Goal: Information Seeking & Learning: Learn about a topic

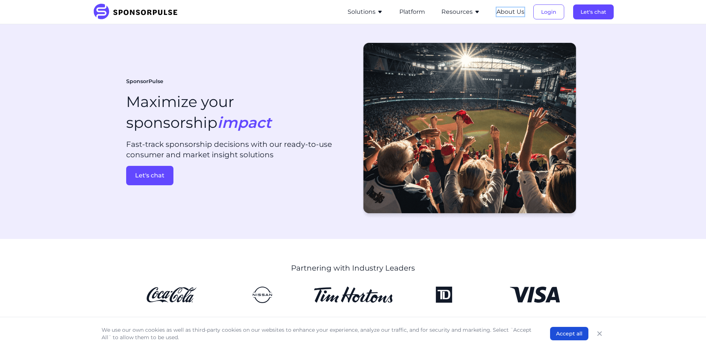
click at [511, 13] on button "About Us" at bounding box center [511, 11] width 28 height 9
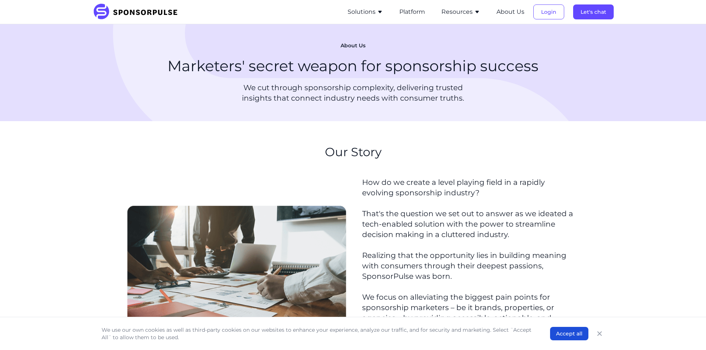
drag, startPoint x: 363, startPoint y: 10, endPoint x: 370, endPoint y: 9, distance: 7.1
click at [363, 10] on button "Solutions" at bounding box center [365, 11] width 35 height 9
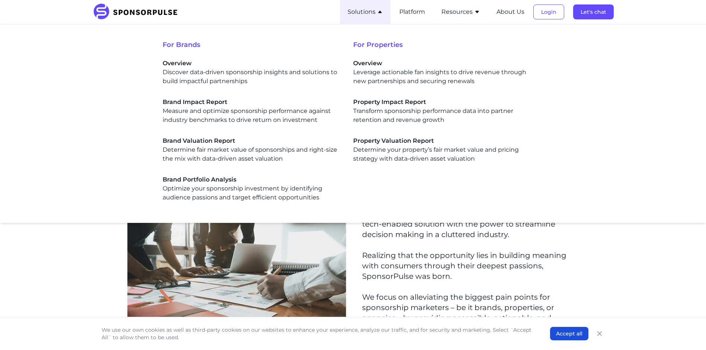
drag, startPoint x: 181, startPoint y: 67, endPoint x: 188, endPoint y: 67, distance: 7.1
click at [182, 67] on span "Overview" at bounding box center [252, 63] width 179 height 9
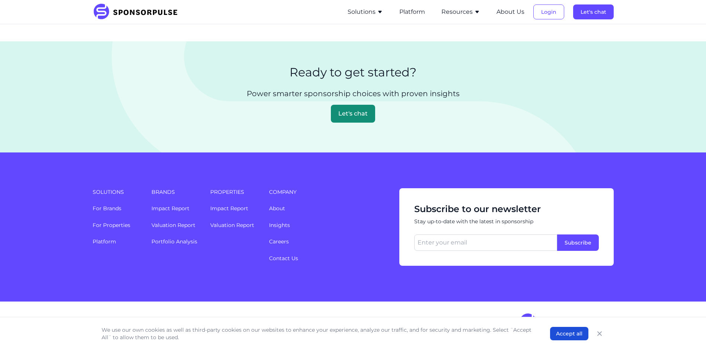
scroll to position [1563, 0]
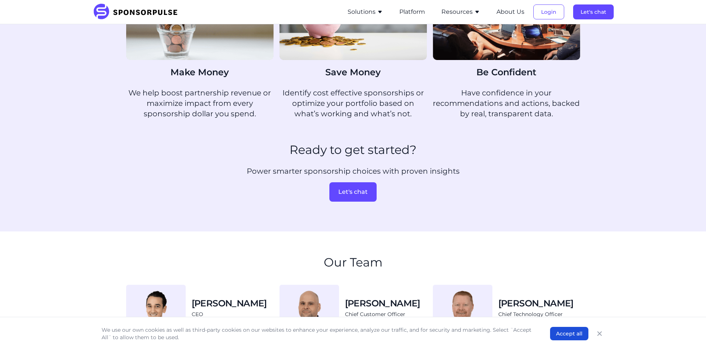
click at [196, 300] on h3 "[PERSON_NAME]" at bounding box center [229, 303] width 75 height 12
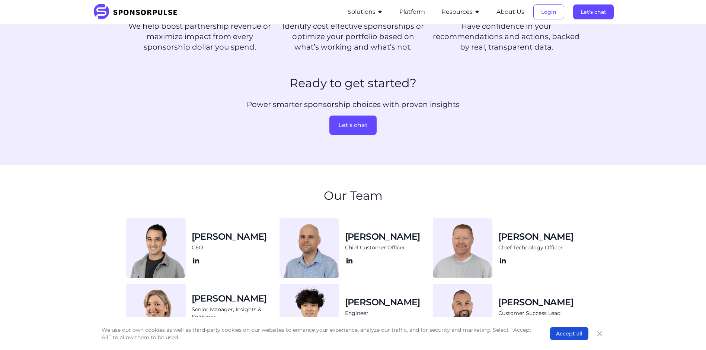
scroll to position [596, 0]
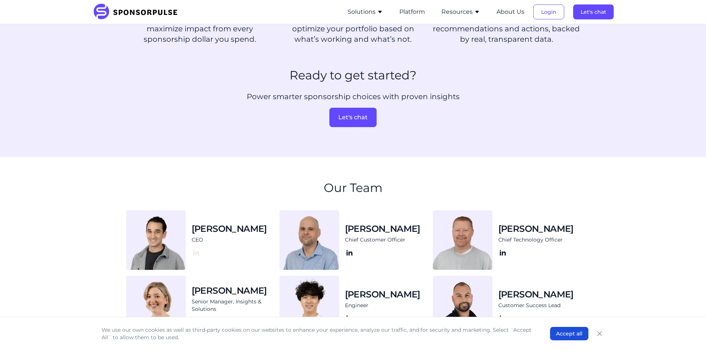
click at [199, 250] on icon at bounding box center [196, 252] width 9 height 9
